Goal: Information Seeking & Learning: Learn about a topic

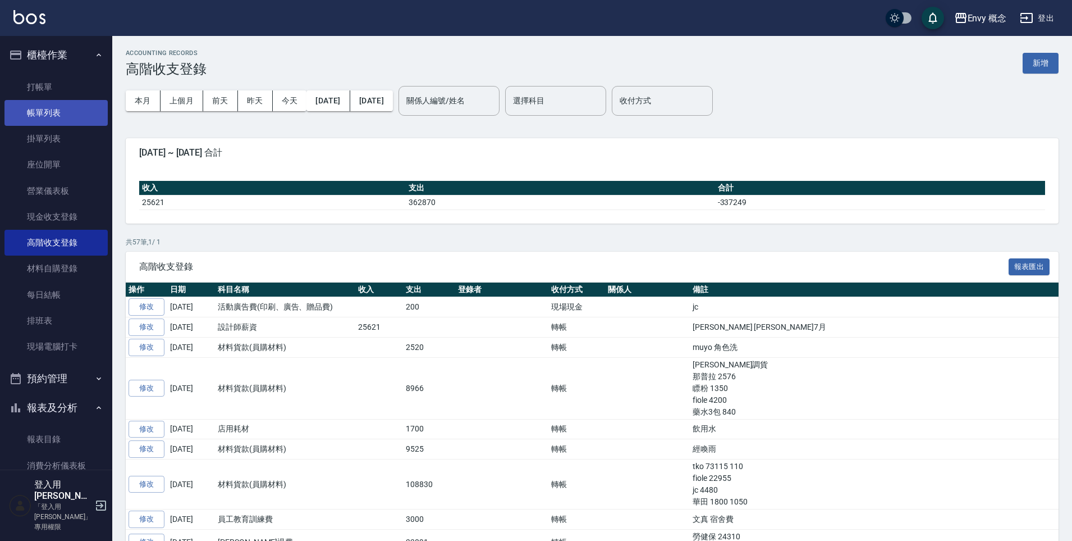
click at [59, 118] on link "帳單列表" at bounding box center [55, 113] width 103 height 26
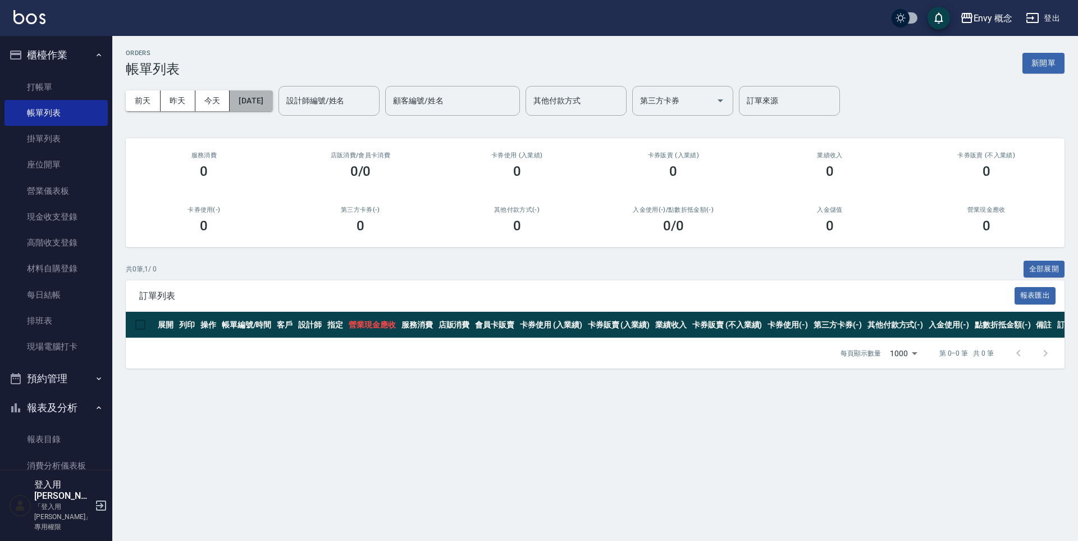
click at [258, 103] on button "[DATE]" at bounding box center [251, 100] width 43 height 21
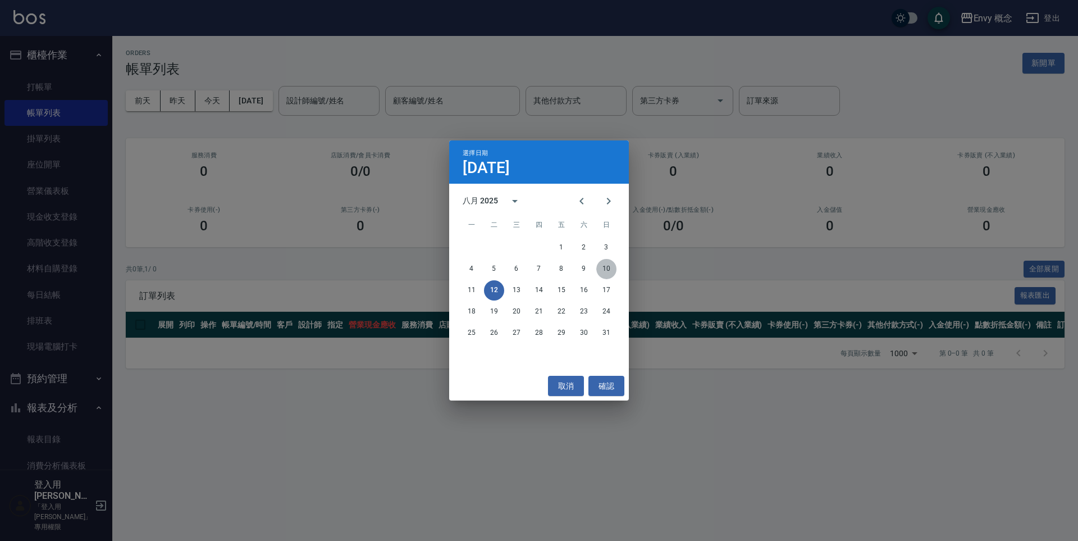
click at [606, 268] on button "10" at bounding box center [606, 269] width 20 height 20
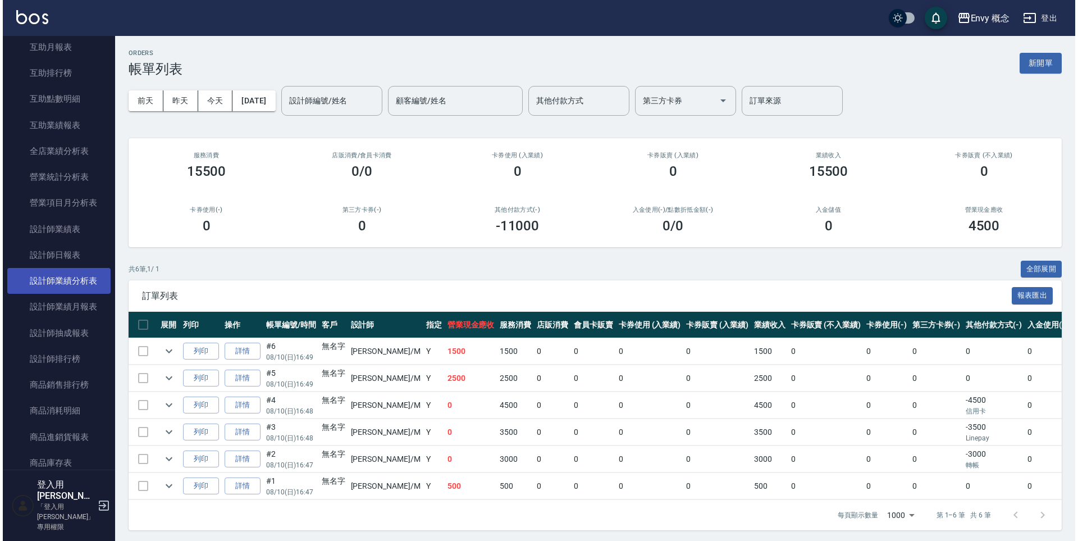
scroll to position [570, 0]
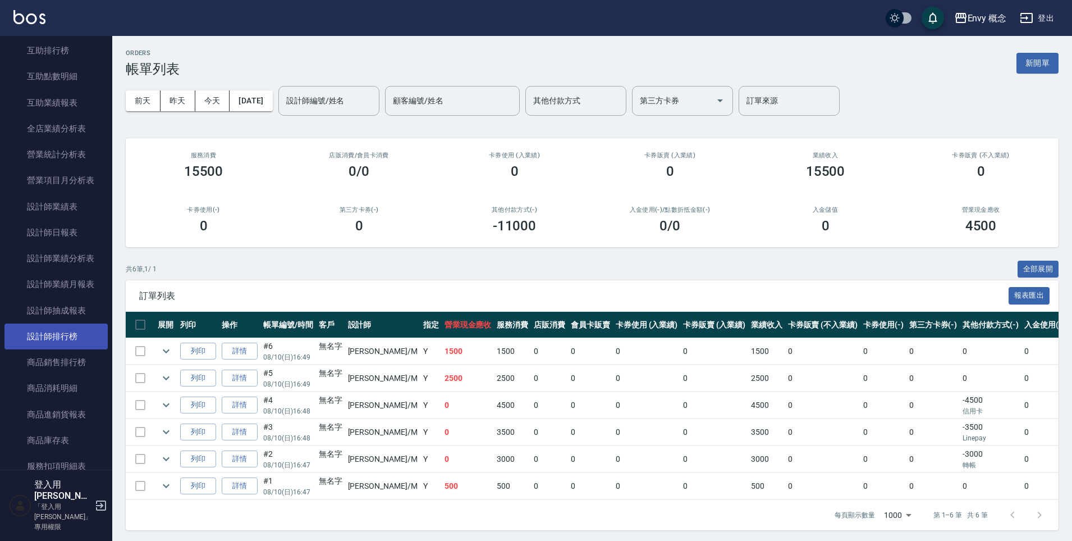
click at [58, 328] on link "設計師排行榜" at bounding box center [55, 336] width 103 height 26
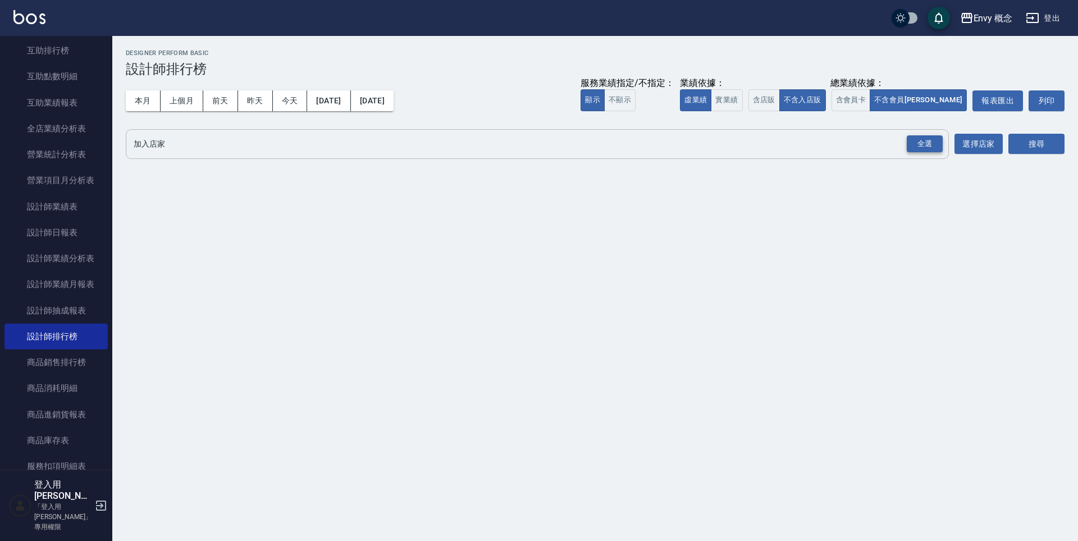
click at [935, 142] on div "全選" at bounding box center [925, 143] width 36 height 17
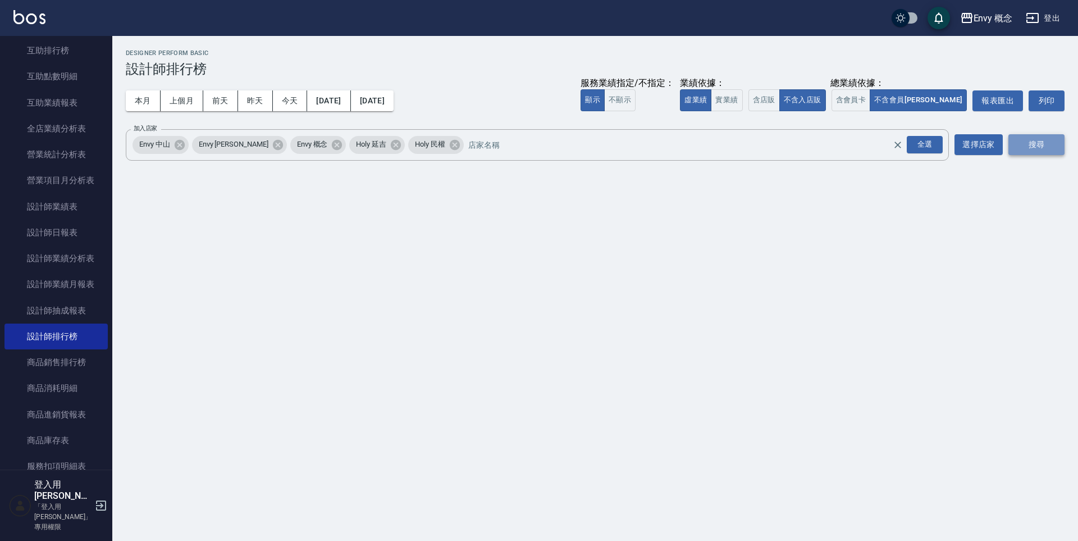
click at [1021, 141] on button "搜尋" at bounding box center [1036, 144] width 56 height 21
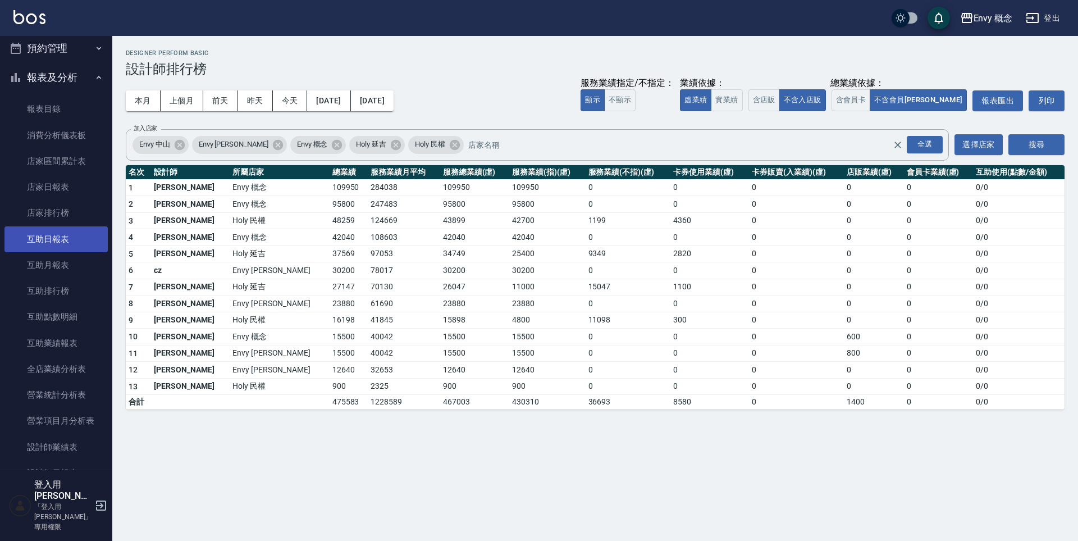
scroll to position [332, 0]
click at [76, 211] on link "店家排行榜" at bounding box center [55, 211] width 103 height 26
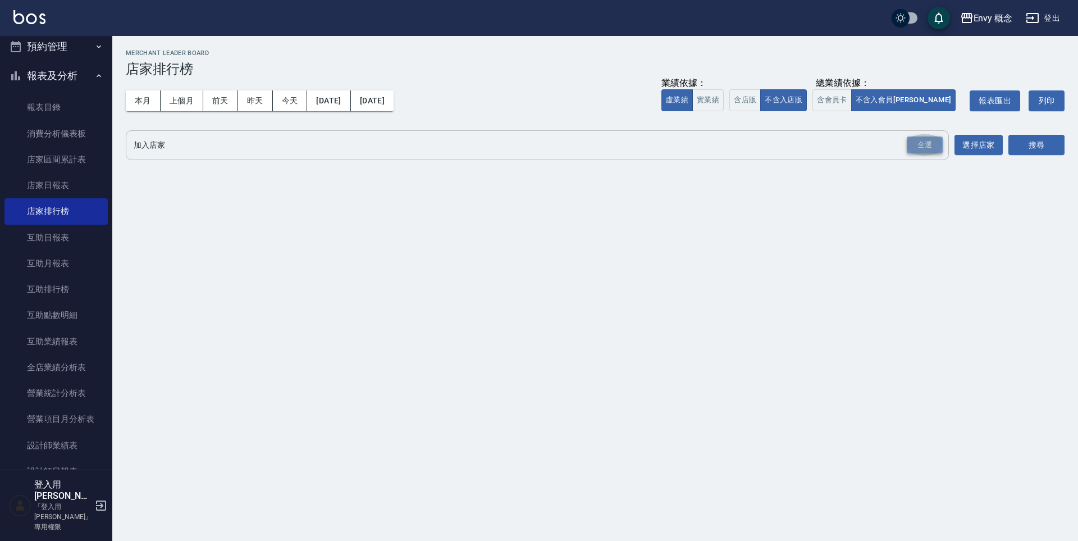
click at [918, 147] on div "全選" at bounding box center [925, 144] width 36 height 17
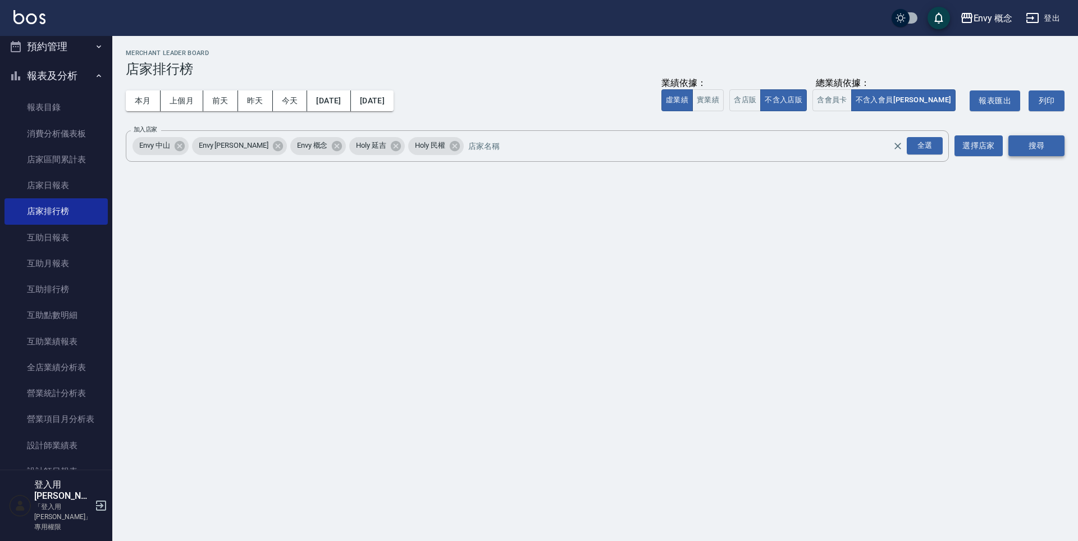
click at [1035, 141] on button "搜尋" at bounding box center [1036, 145] width 56 height 21
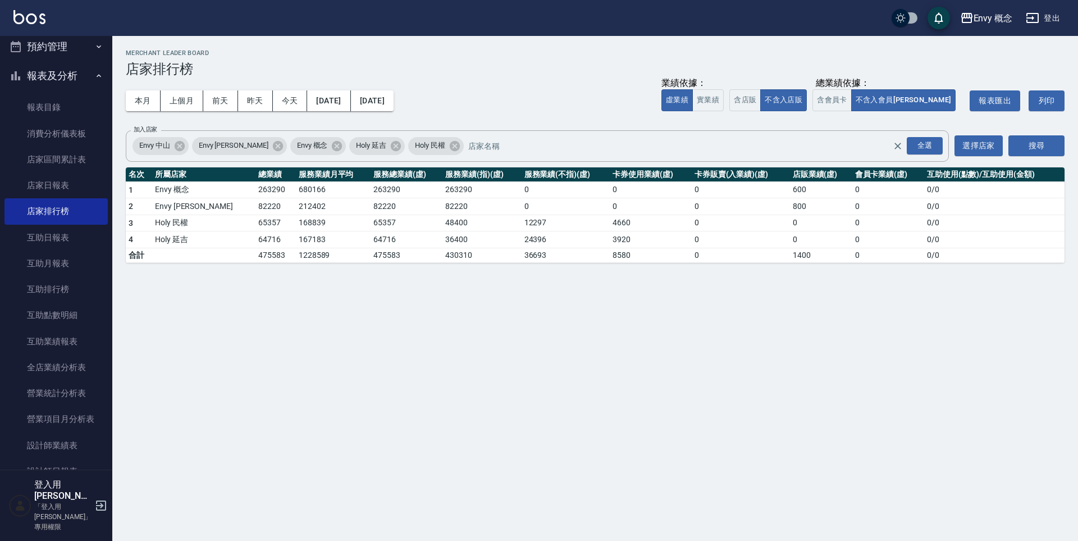
click at [1048, 20] on button "登出" at bounding box center [1042, 18] width 43 height 21
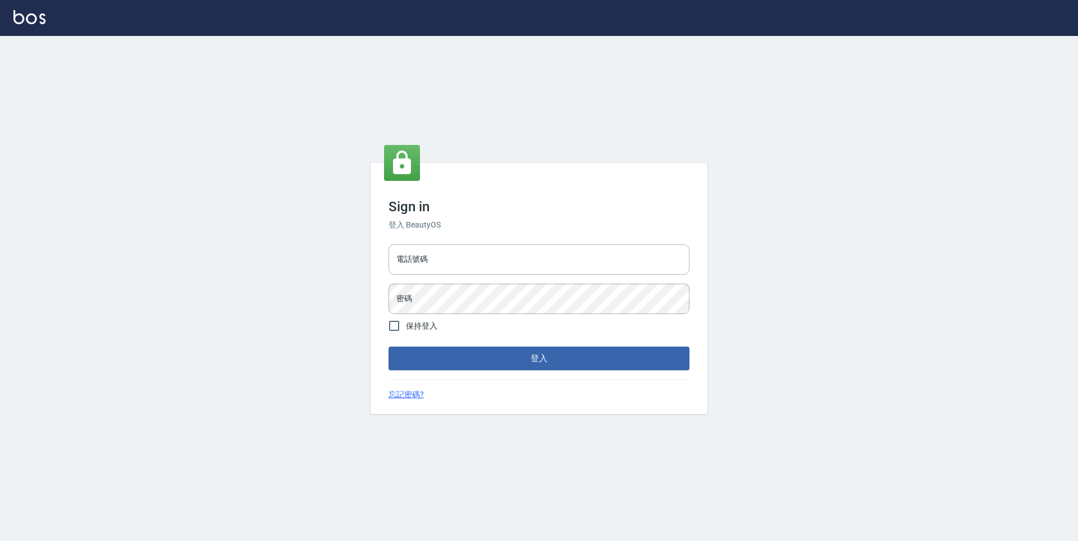
type input "25153595"
type input "9990001234567"
click at [386, 293] on div "電話號碼 9990001234567 電話號碼 密碼 密碼" at bounding box center [539, 279] width 310 height 79
click at [416, 366] on button "登入" at bounding box center [538, 358] width 301 height 24
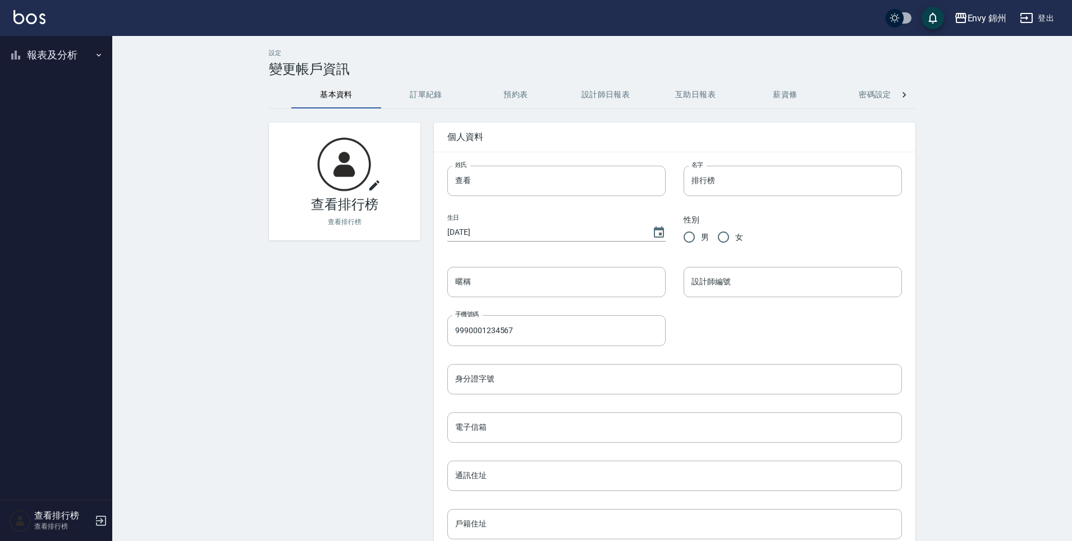
click at [65, 60] on button "報表及分析" at bounding box center [55, 54] width 103 height 29
click at [70, 136] on link "設計師排行榜" at bounding box center [55, 139] width 103 height 26
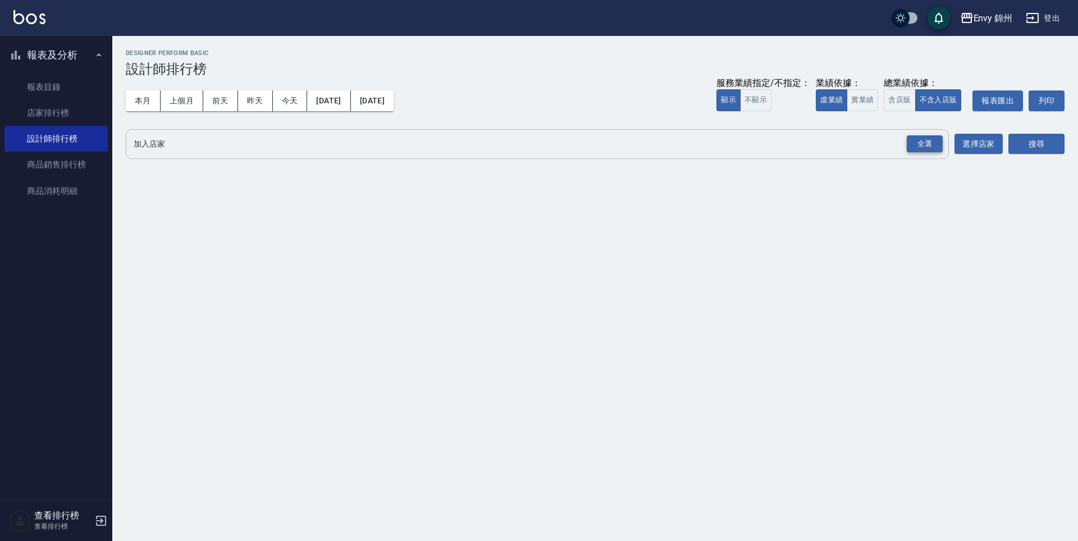
click at [926, 148] on div "全選" at bounding box center [925, 143] width 36 height 17
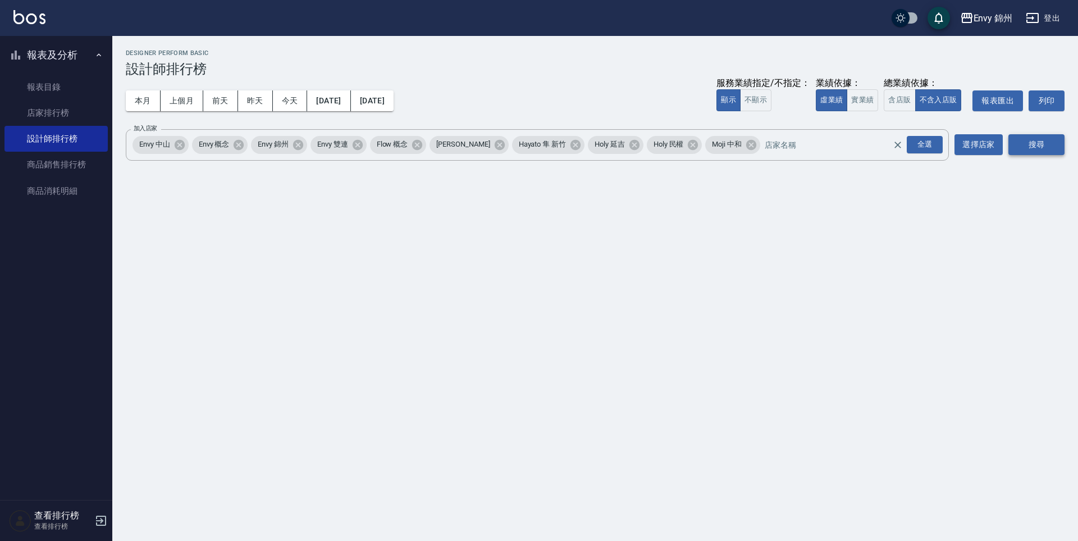
click at [1032, 152] on button "搜尋" at bounding box center [1036, 144] width 56 height 21
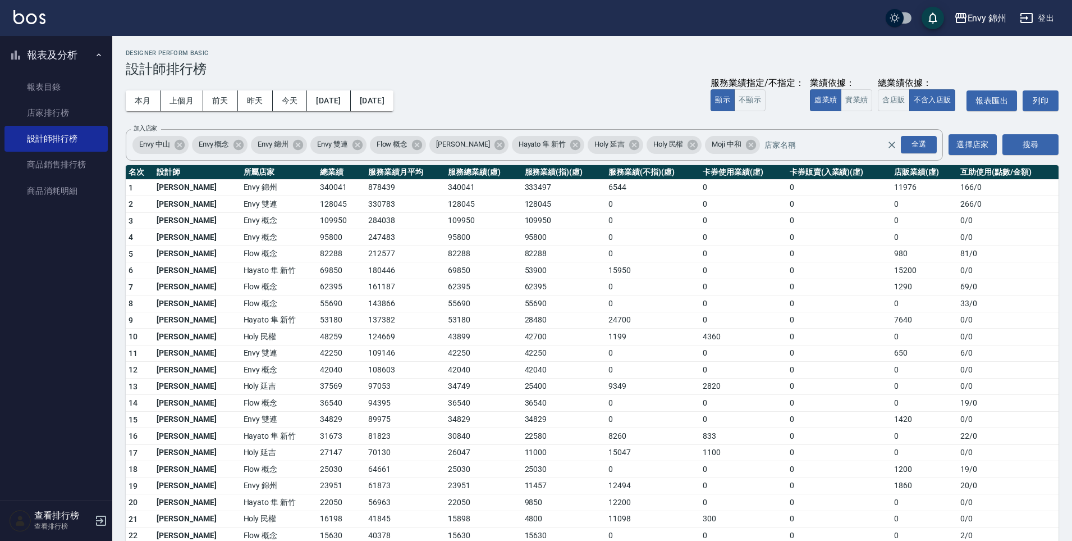
scroll to position [2, 0]
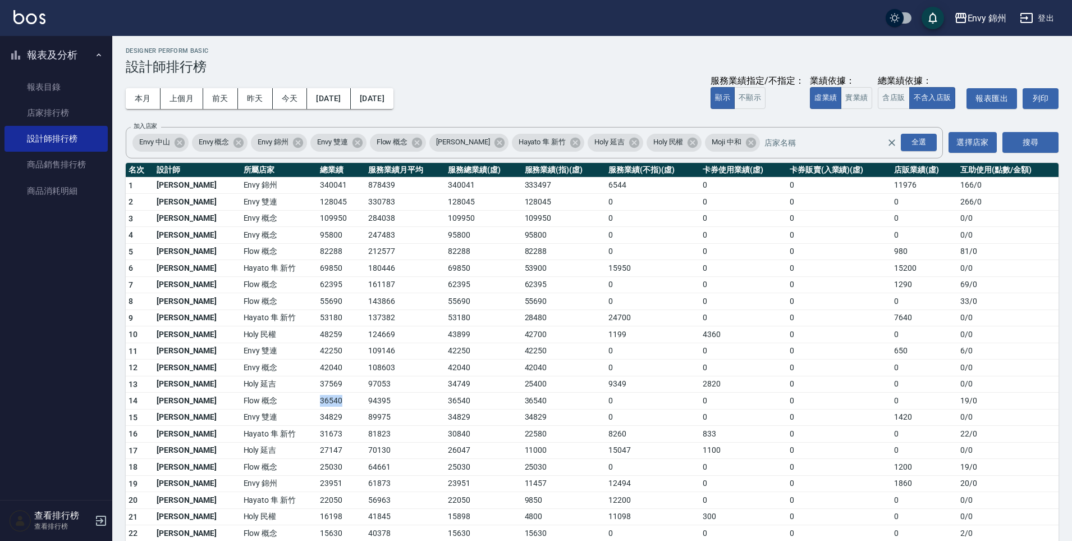
drag, startPoint x: 278, startPoint y: 402, endPoint x: 315, endPoint y: 402, distance: 36.5
click at [315, 402] on tr "14 張思綺 Flow 概念 36540 94395 36540 36540 0 0 0 0 19 / 0" at bounding box center [592, 400] width 933 height 17
click at [317, 402] on td "36540" at bounding box center [341, 400] width 48 height 17
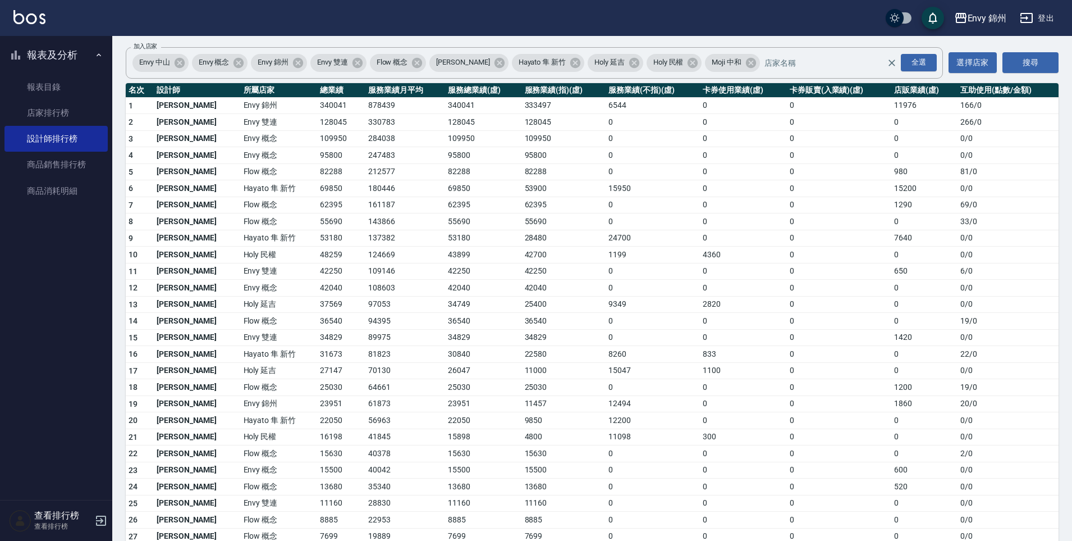
scroll to position [89, 0]
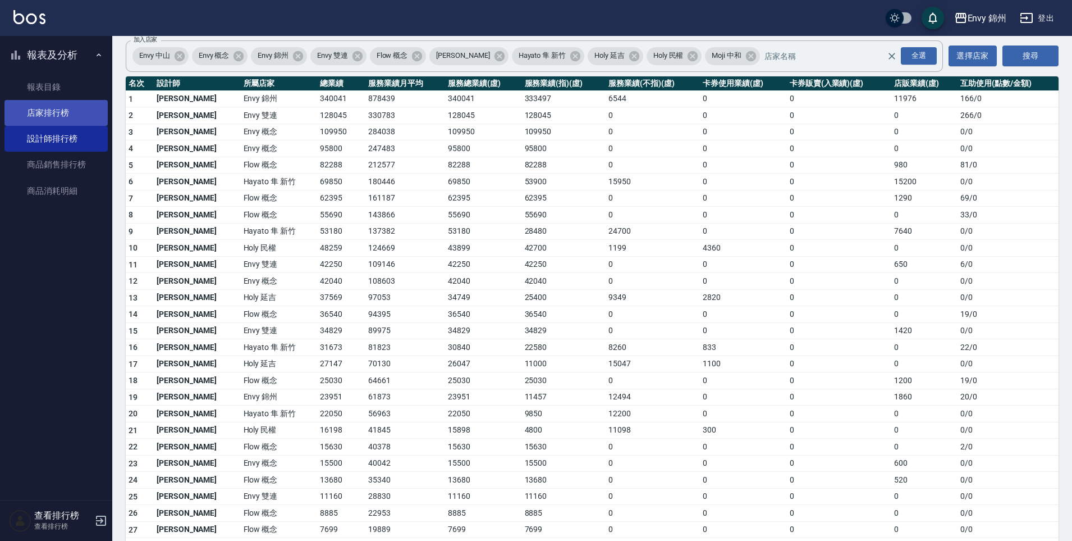
click at [75, 118] on link "店家排行榜" at bounding box center [55, 113] width 103 height 26
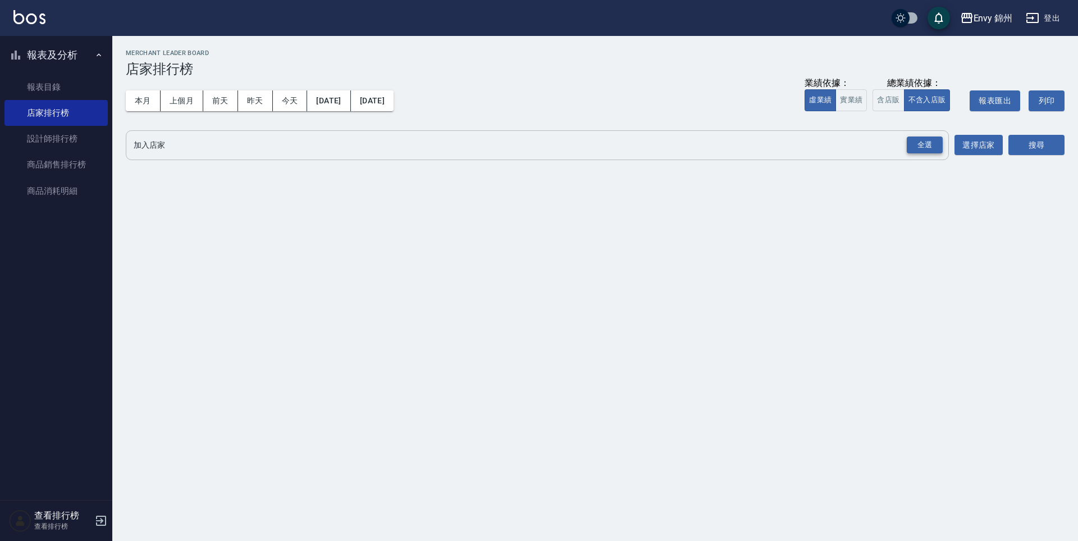
click at [923, 147] on div "全選" at bounding box center [925, 144] width 36 height 17
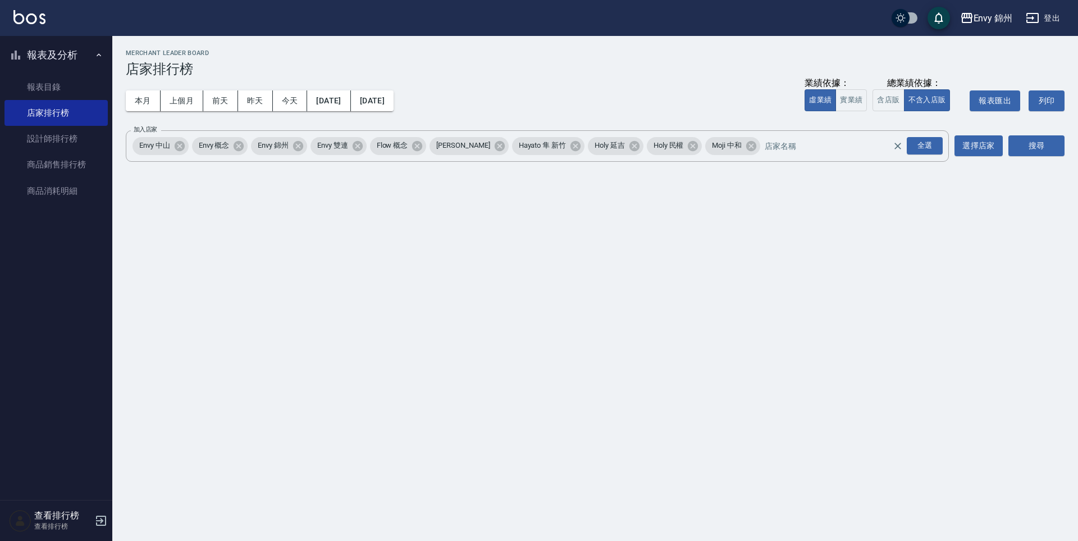
click at [1075, 138] on div "Envy 錦州 2025-08-01 - 2025-08-12 店家排行榜 列印時間： 2025-08-12-15:35 Merchant Leader Bo…" at bounding box center [595, 108] width 966 height 145
click at [1048, 144] on button "搜尋" at bounding box center [1036, 145] width 56 height 21
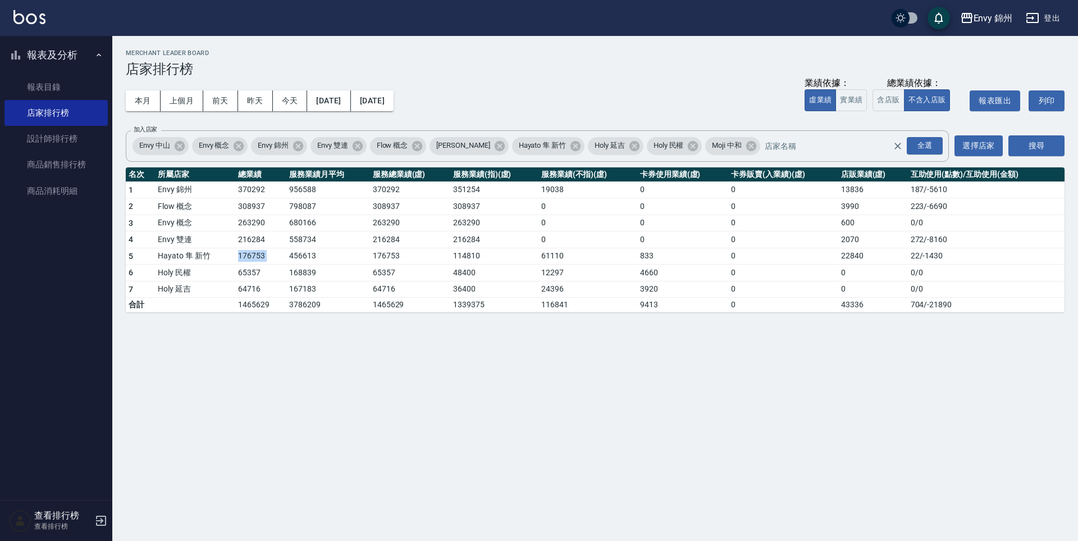
drag, startPoint x: 271, startPoint y: 255, endPoint x: 289, endPoint y: 257, distance: 18.0
click at [287, 255] on tr "5 Hayato 隼 新竹 176753 456613 176753 114810 61110 833 0 22840 22 / -1430" at bounding box center [595, 256] width 939 height 17
click at [289, 257] on td "456613" at bounding box center [328, 256] width 84 height 17
drag, startPoint x: 230, startPoint y: 262, endPoint x: 280, endPoint y: 262, distance: 50.0
click at [280, 262] on tr "5 Hayato 隼 新竹 176753 456613 176753 114810 61110 833 0 22840 22 / -1430" at bounding box center [595, 256] width 939 height 17
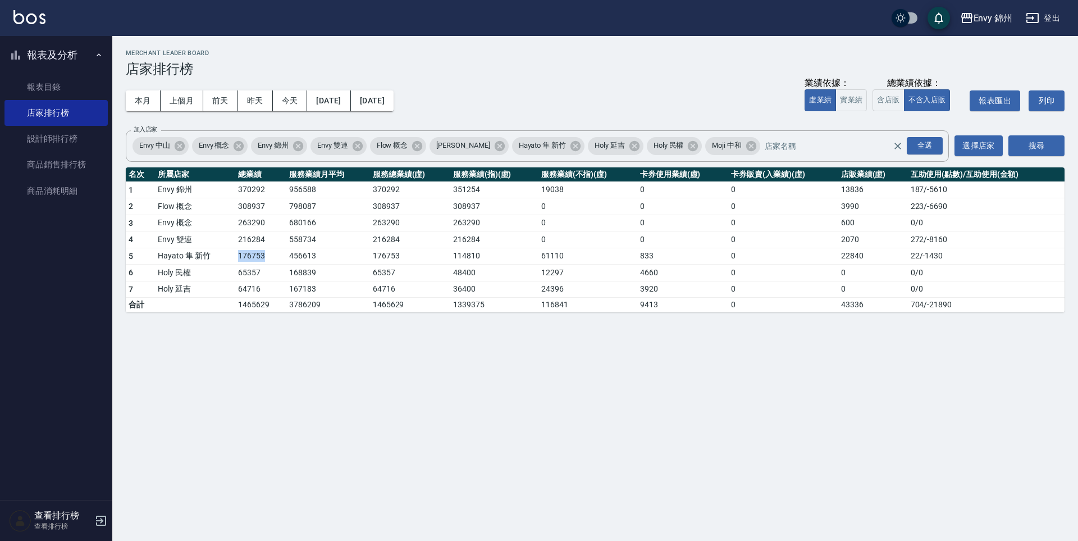
click at [280, 262] on td "176753" at bounding box center [260, 256] width 51 height 17
drag, startPoint x: 238, startPoint y: 244, endPoint x: 296, endPoint y: 245, distance: 58.4
click at [296, 245] on tr "4 Envy 雙連 216284 558734 216284 216284 0 0 0 2070 272 / -8160" at bounding box center [595, 239] width 939 height 17
click at [296, 245] on td "558734" at bounding box center [328, 239] width 84 height 17
click at [84, 132] on link "設計師排行榜" at bounding box center [55, 139] width 103 height 26
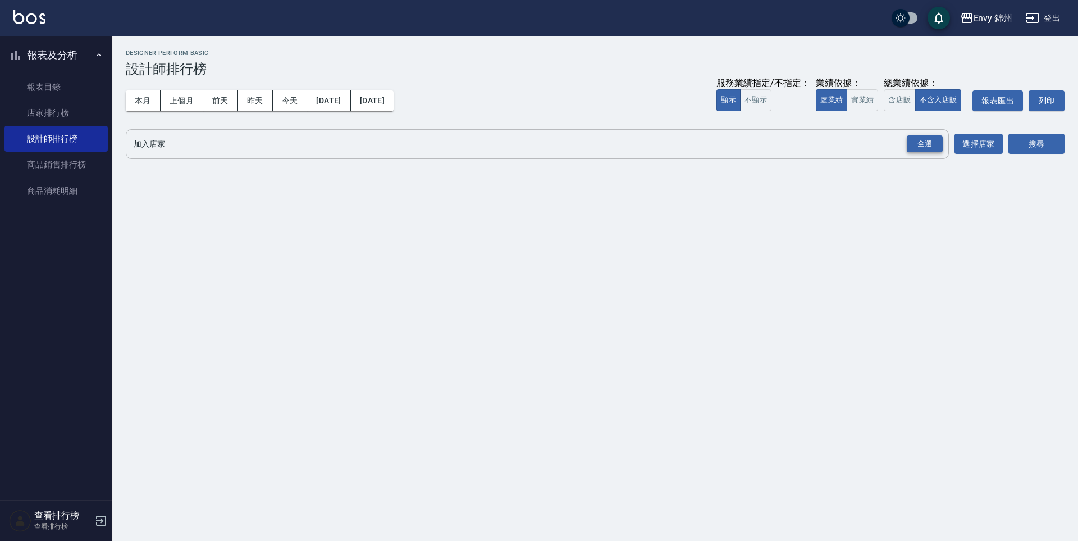
click at [926, 147] on div "全選" at bounding box center [925, 143] width 36 height 17
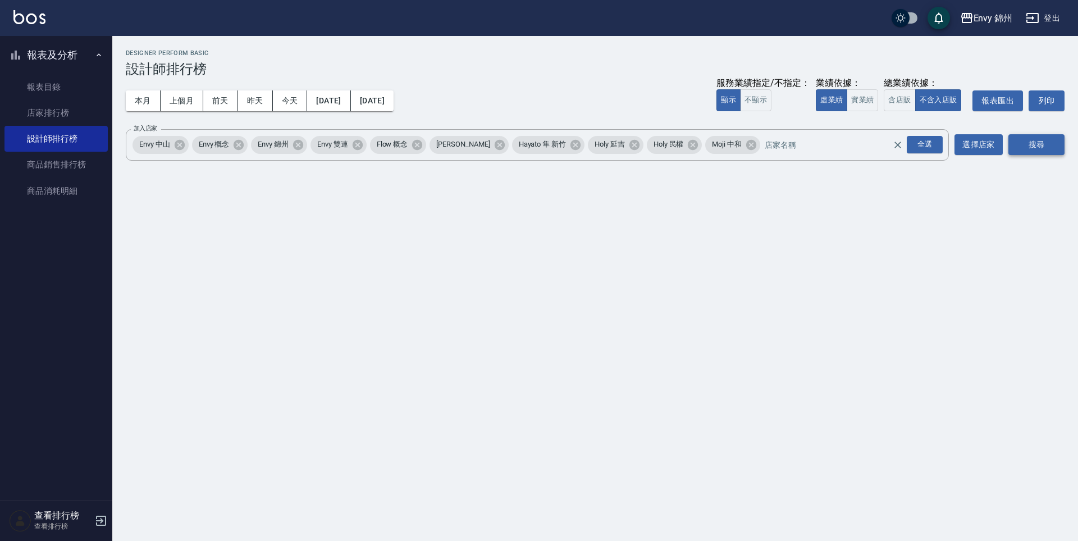
click at [1049, 144] on button "搜尋" at bounding box center [1036, 144] width 56 height 21
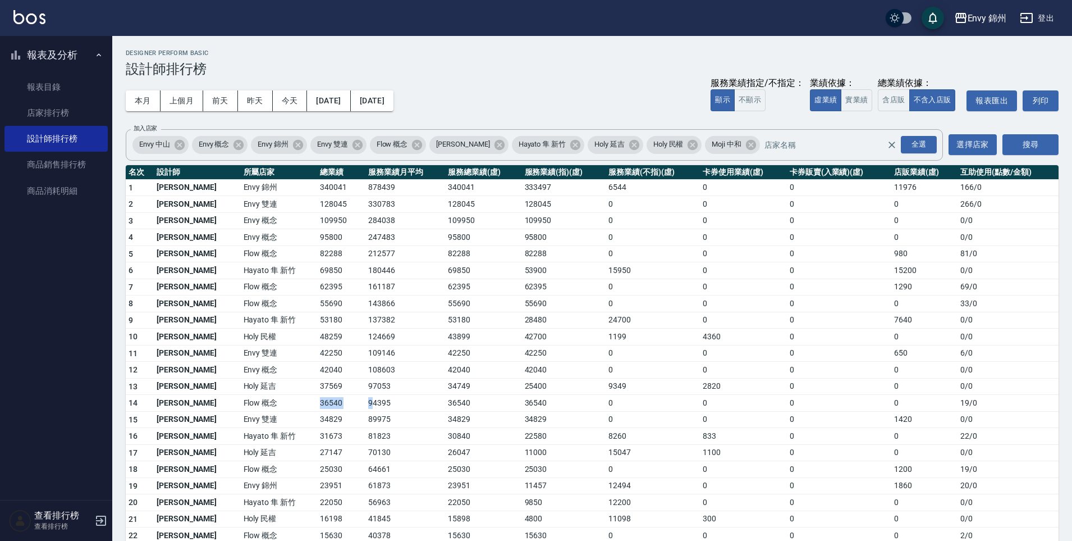
drag, startPoint x: 272, startPoint y: 404, endPoint x: 338, endPoint y: 401, distance: 65.7
click at [338, 401] on tr "14 張思綺 Flow 概念 36540 94395 36540 36540 0 0 0 0 19 / 0" at bounding box center [592, 403] width 933 height 17
click at [365, 401] on td "94395" at bounding box center [405, 403] width 80 height 17
click at [70, 113] on link "店家排行榜" at bounding box center [55, 113] width 103 height 26
